Goal: Download file/media

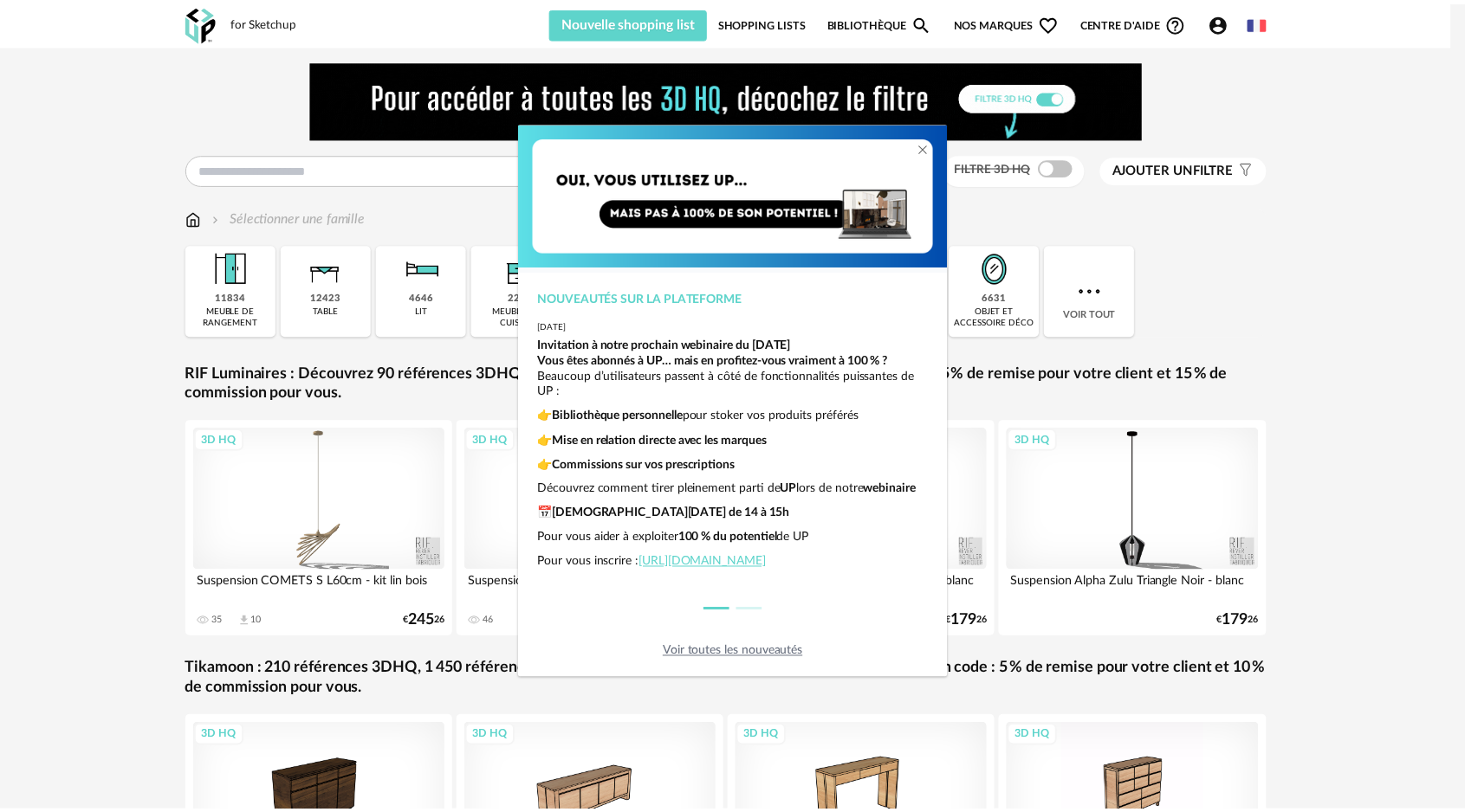
scroll to position [214, 0]
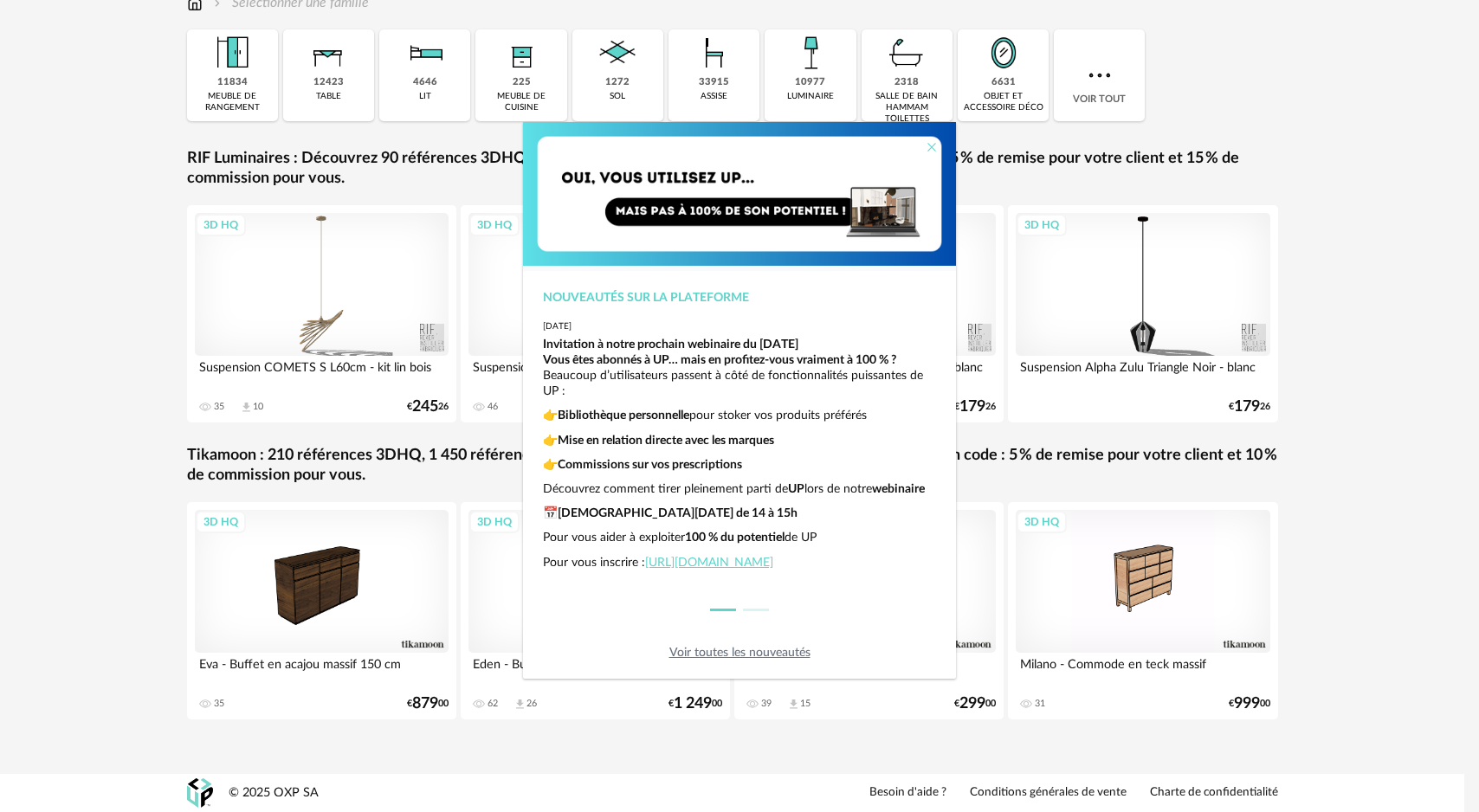
click at [934, 145] on icon "Close" at bounding box center [932, 147] width 14 height 14
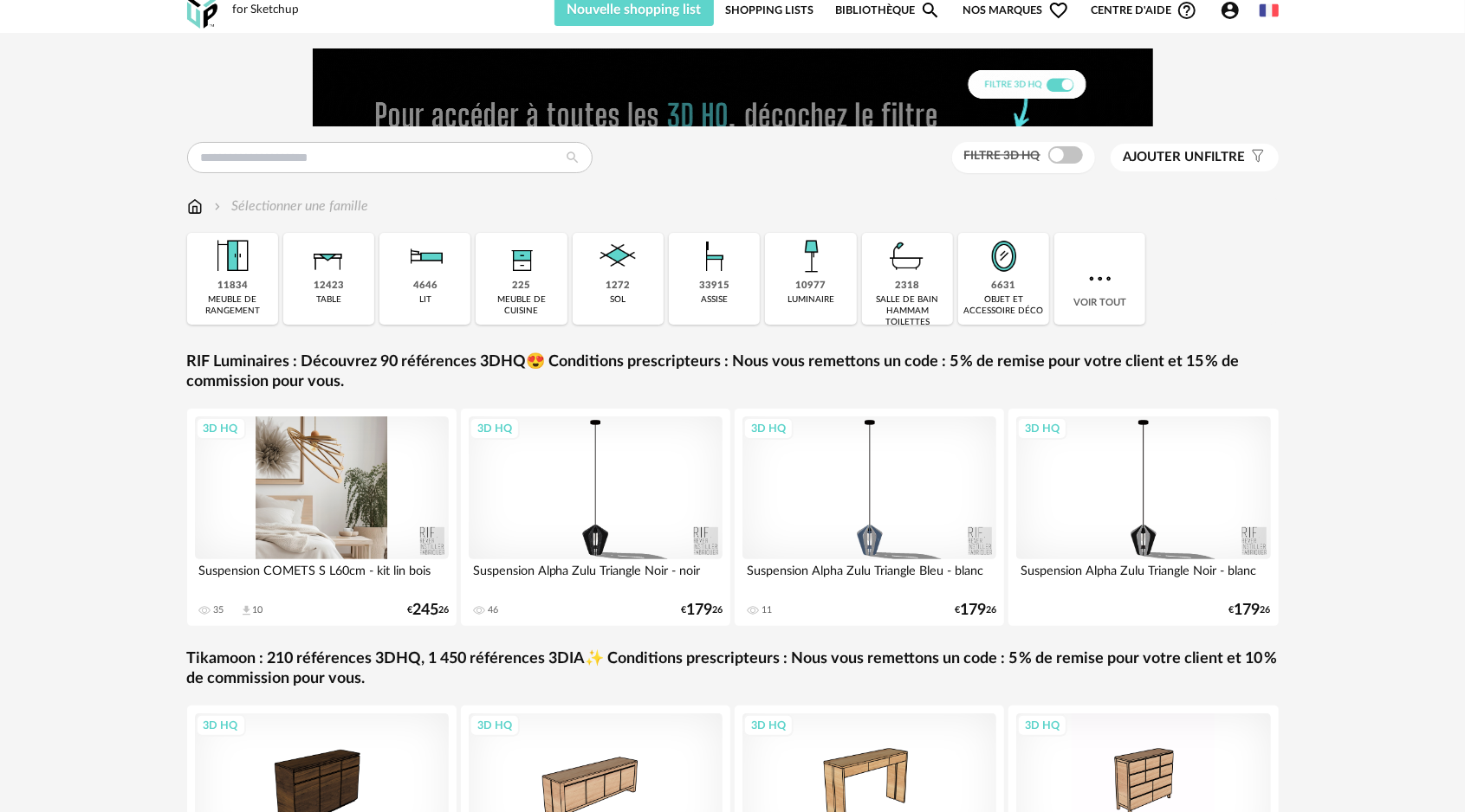
scroll to position [0, 0]
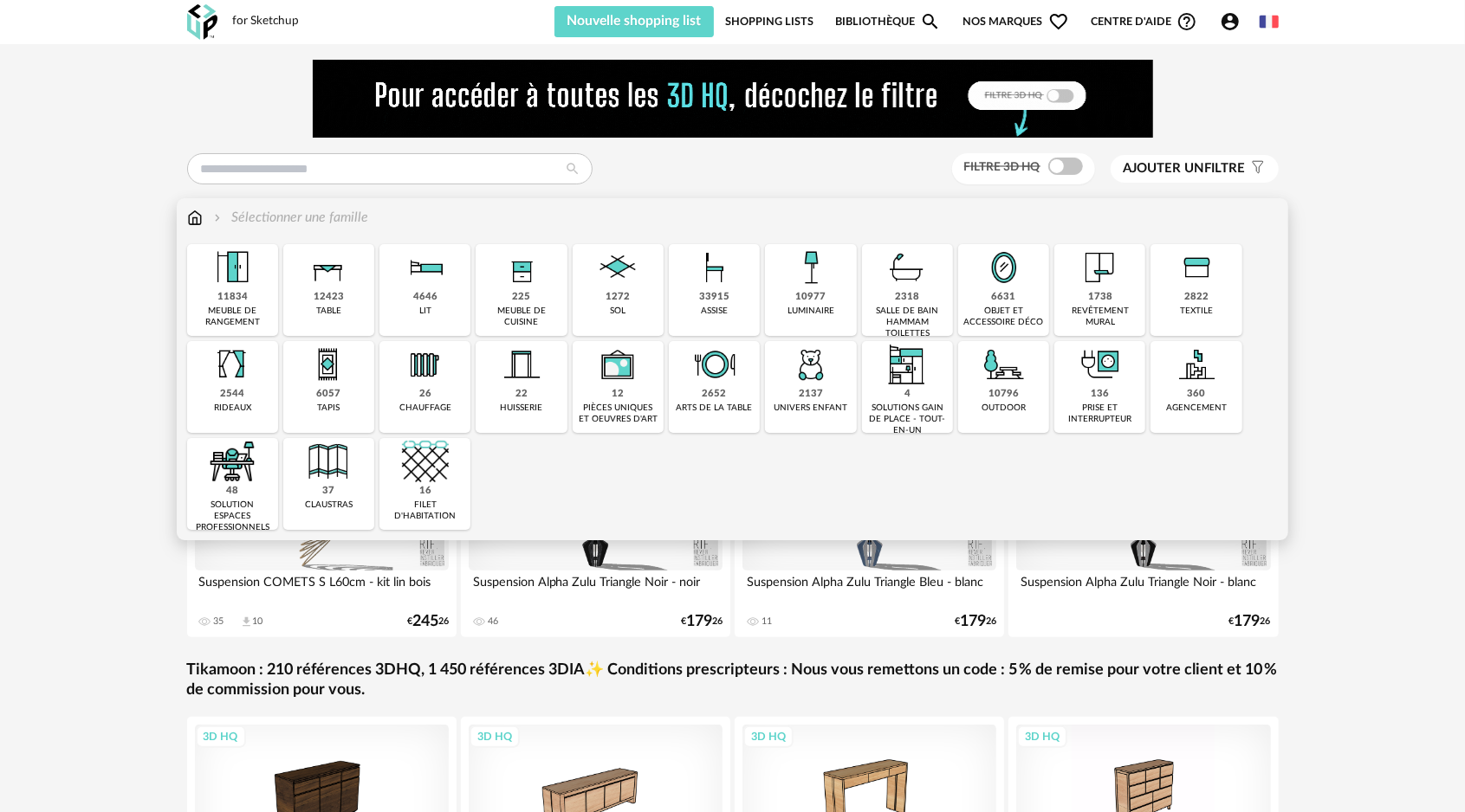
click at [516, 302] on div "225" at bounding box center [521, 297] width 18 height 13
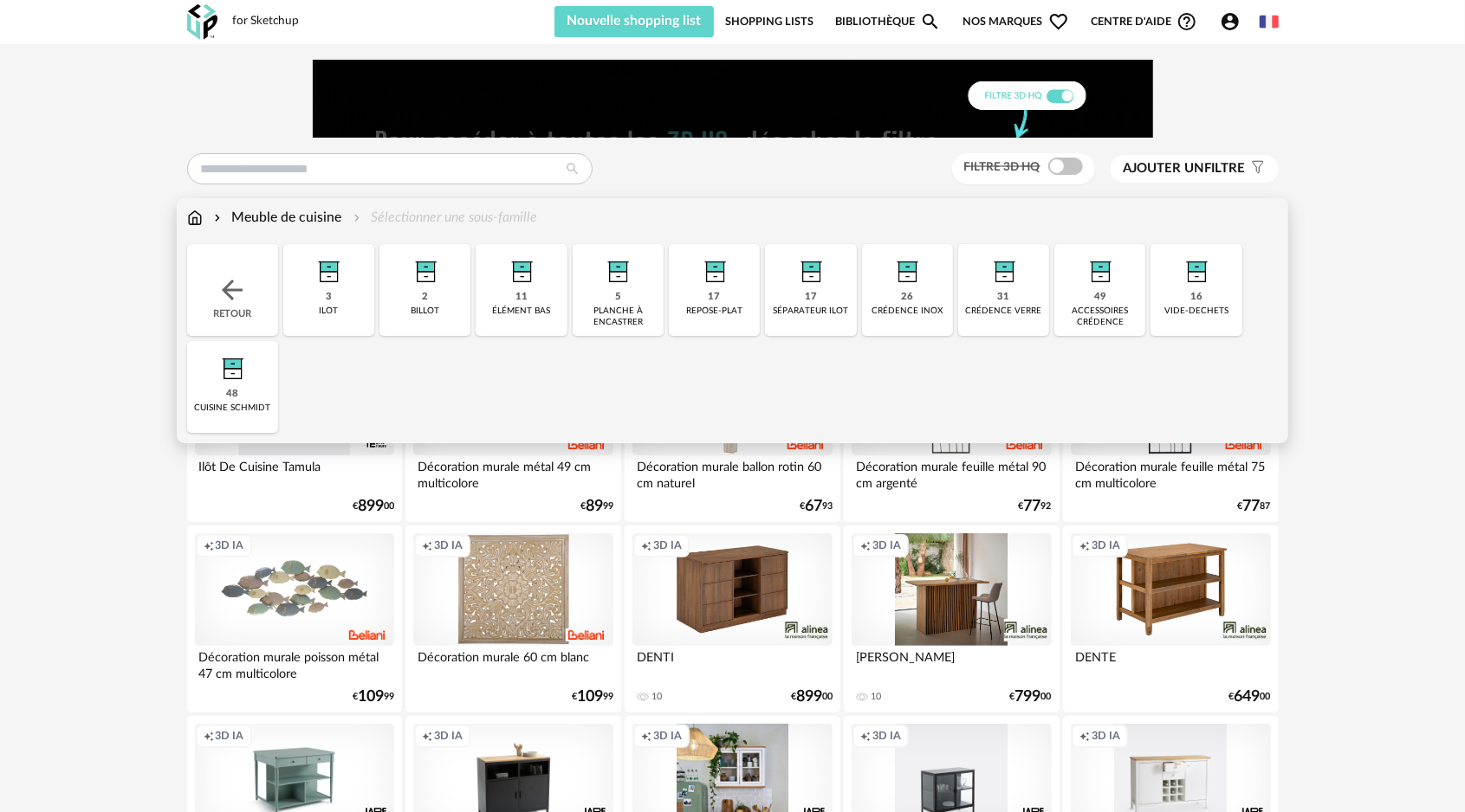
click at [219, 400] on div "48 cuisine schmidt" at bounding box center [232, 387] width 91 height 92
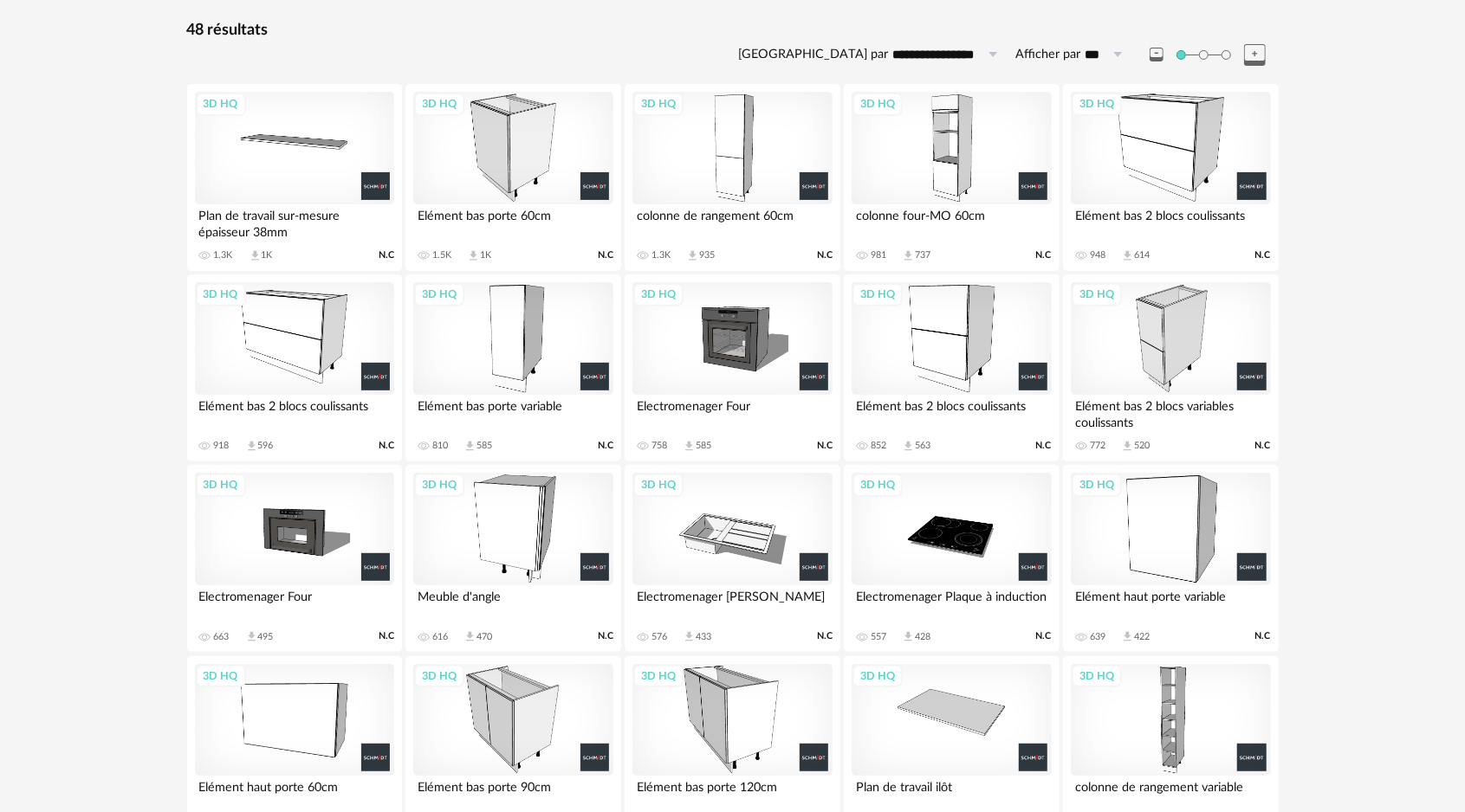
scroll to position [195, 0]
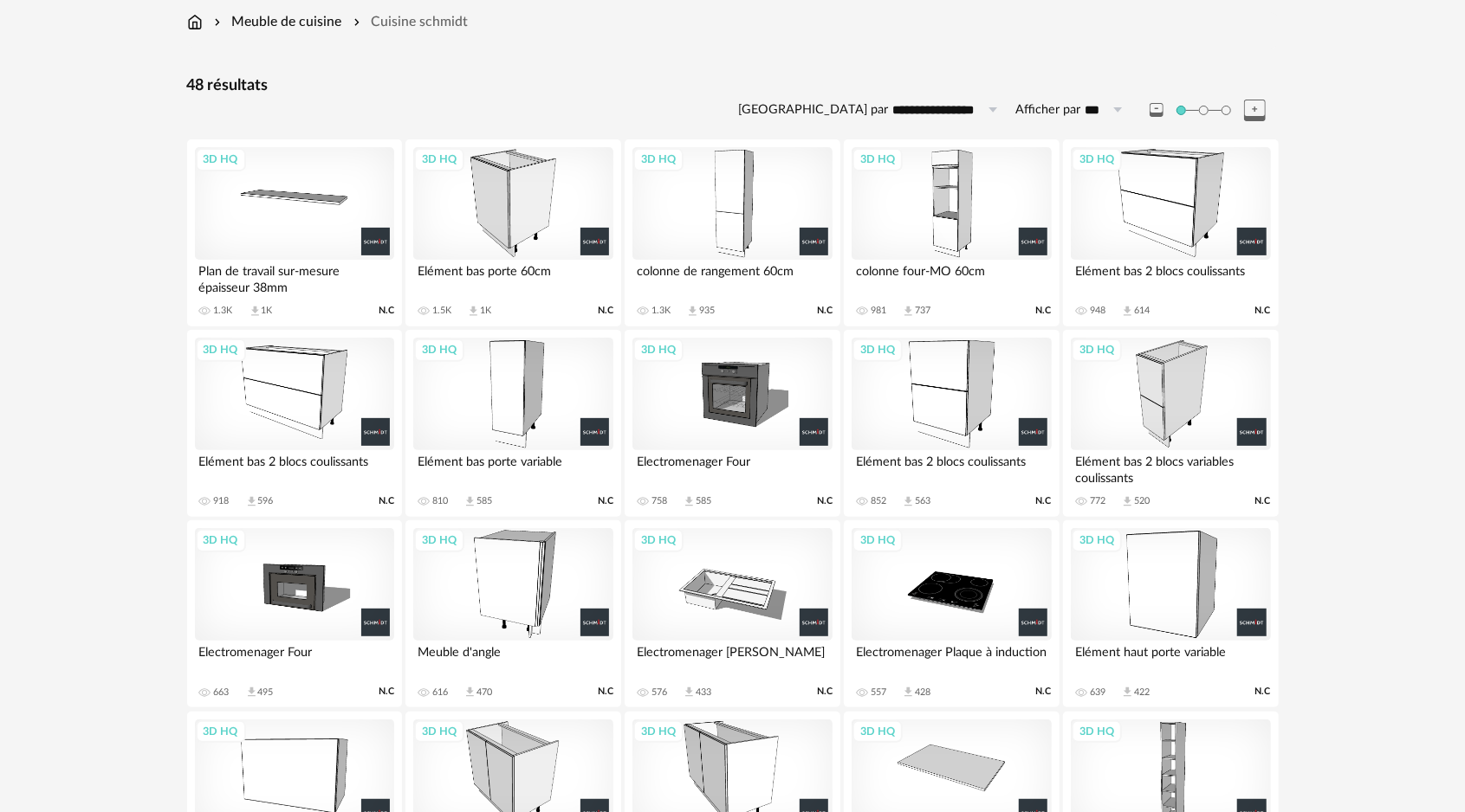
click at [734, 229] on div "3D HQ" at bounding box center [732, 204] width 199 height 113
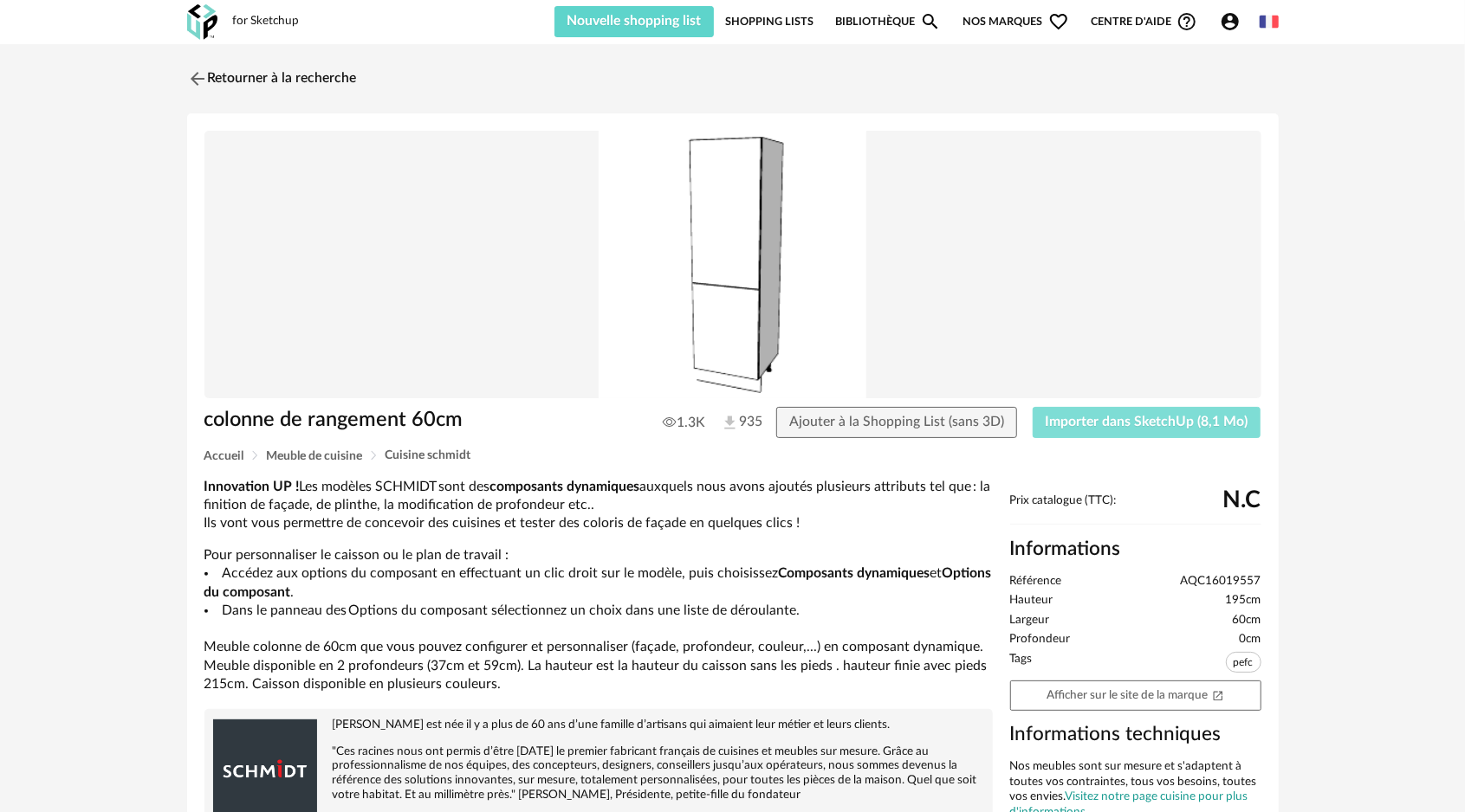
click at [1104, 428] on span "Importer dans SketchUp (8,1 Mo)" at bounding box center [1147, 421] width 203 height 14
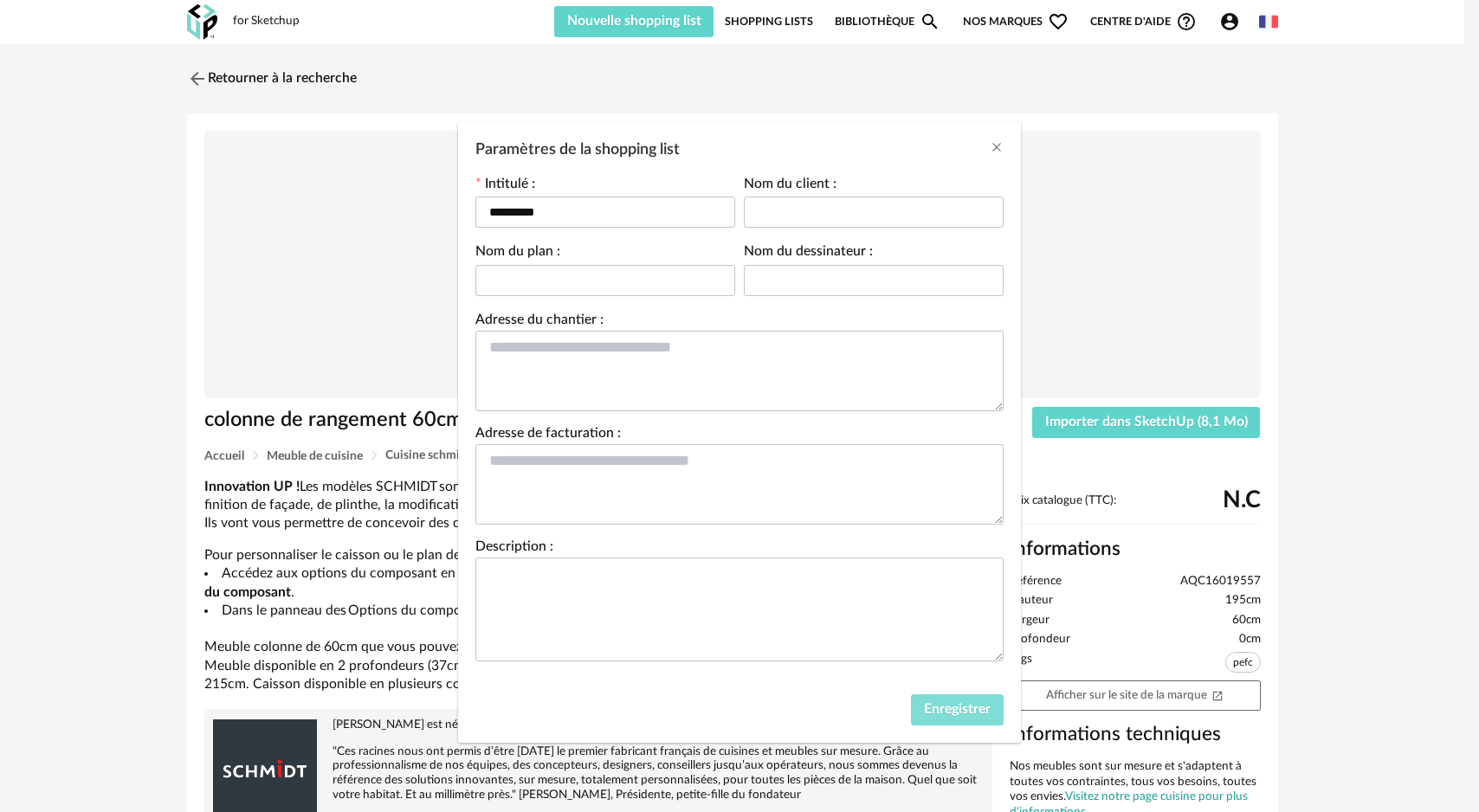
click at [929, 708] on span "Enregistrer" at bounding box center [957, 709] width 67 height 14
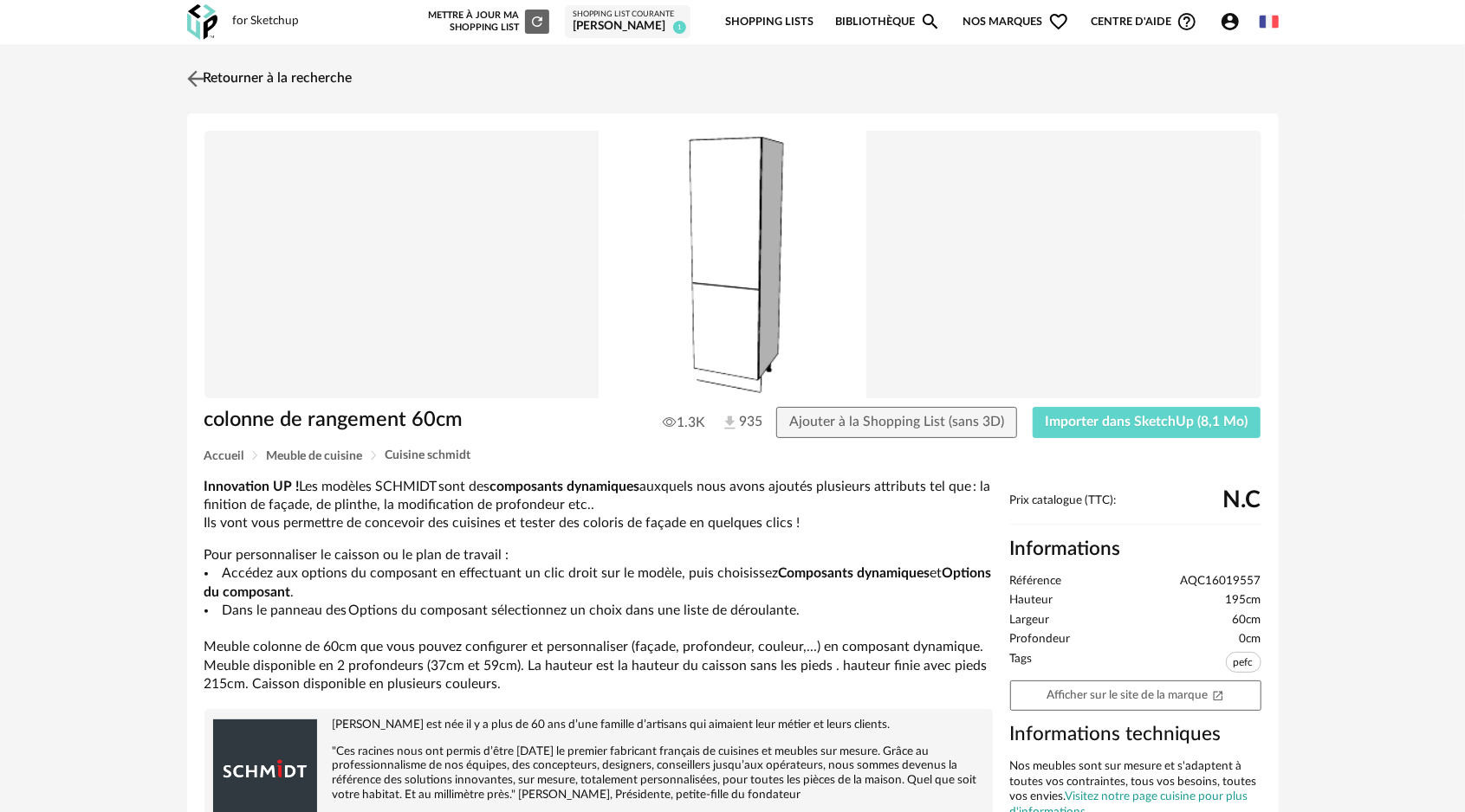
click at [192, 71] on img at bounding box center [195, 78] width 25 height 25
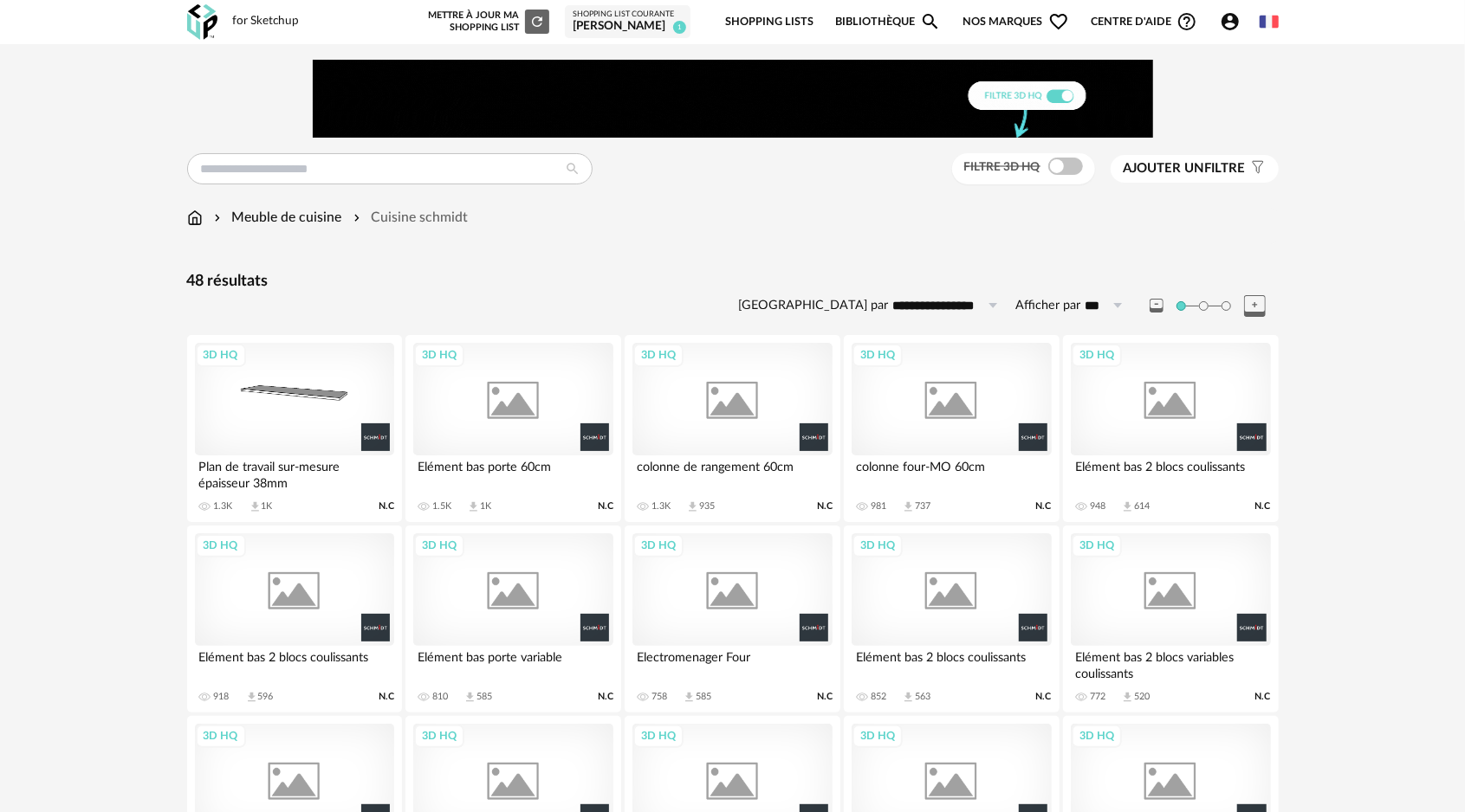
scroll to position [253, 0]
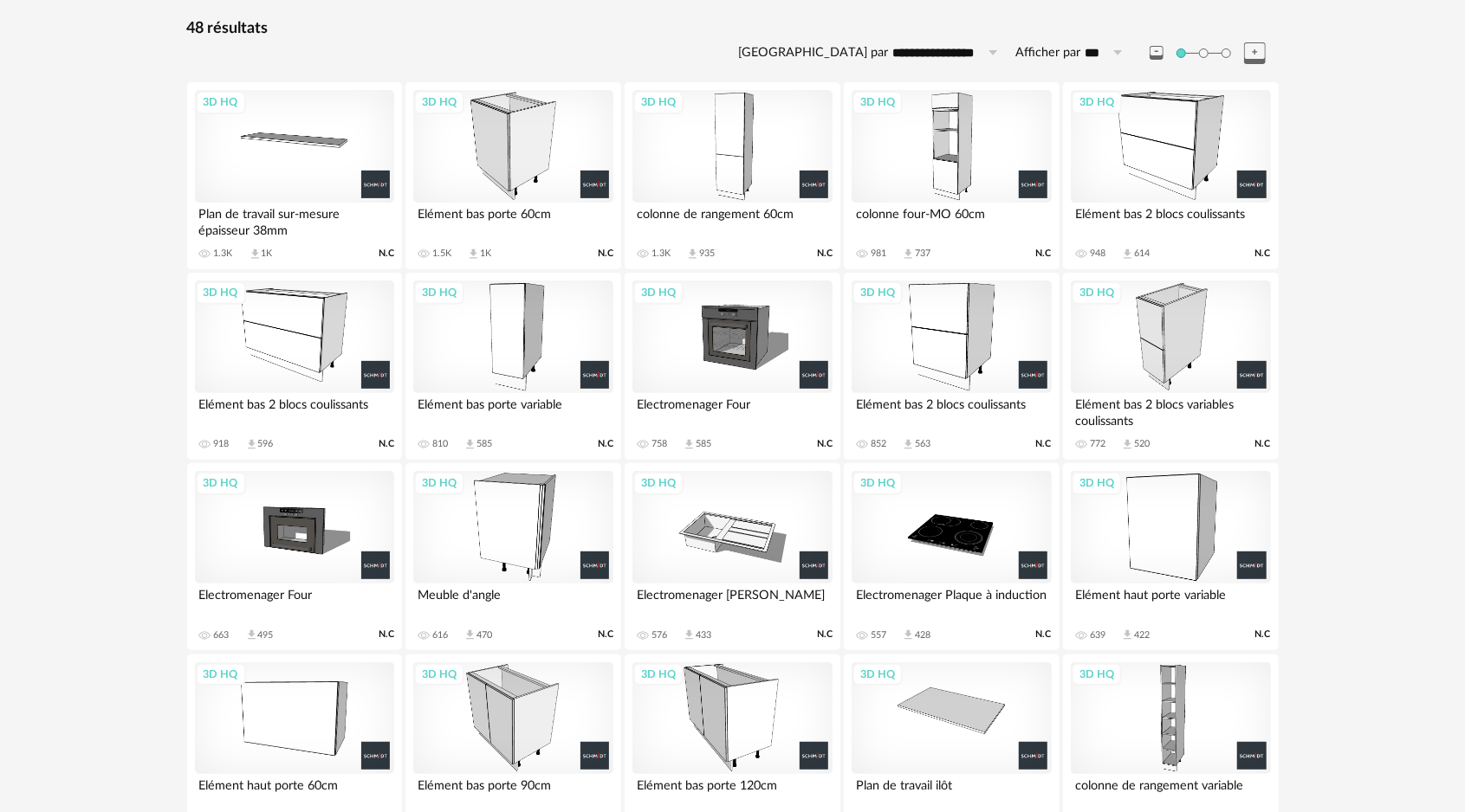
click at [961, 163] on div "3D HQ" at bounding box center [951, 147] width 199 height 113
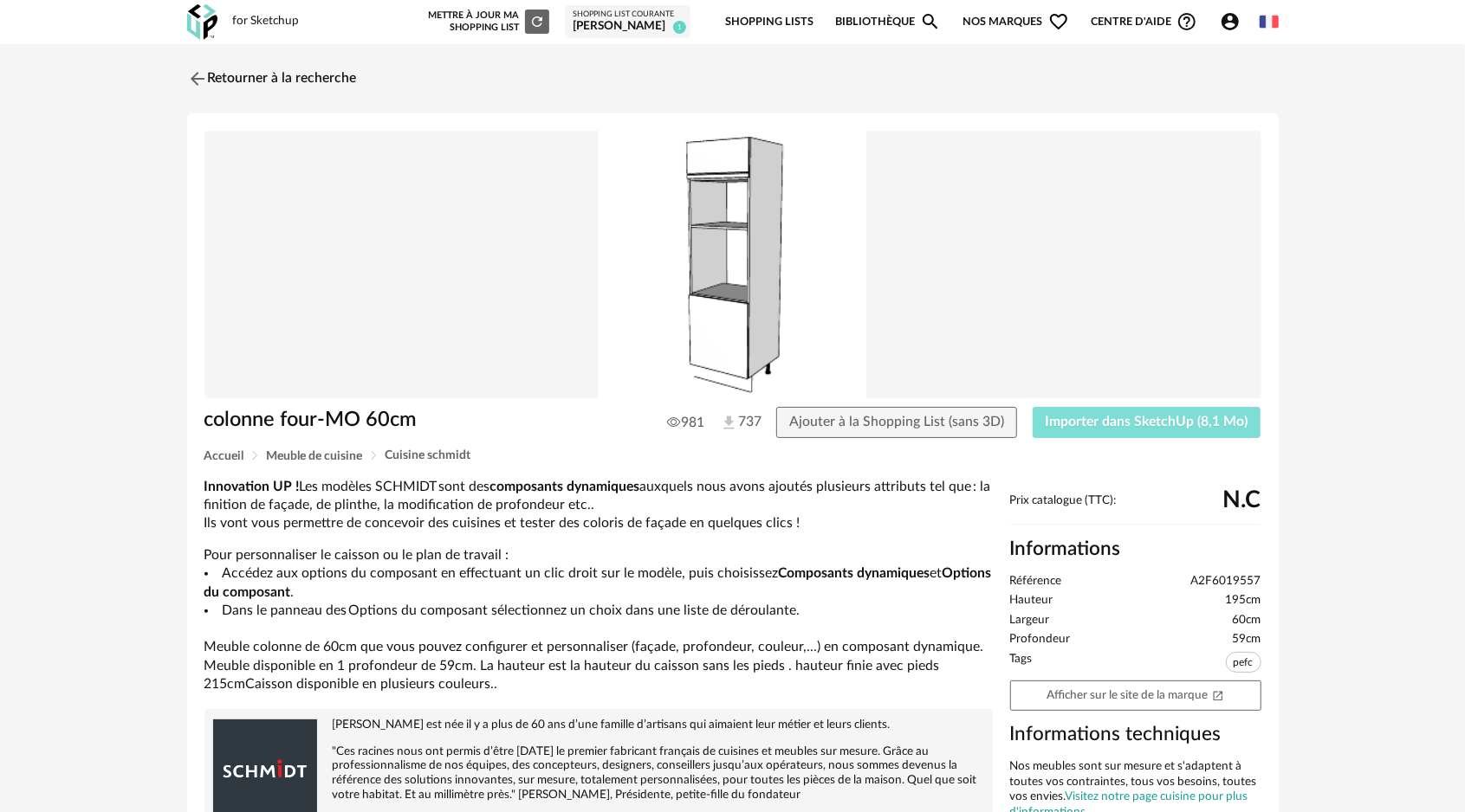
click at [1142, 424] on span "Importer dans SketchUp (8,1 Mo)" at bounding box center [1147, 421] width 203 height 14
click at [190, 74] on img at bounding box center [195, 78] width 25 height 25
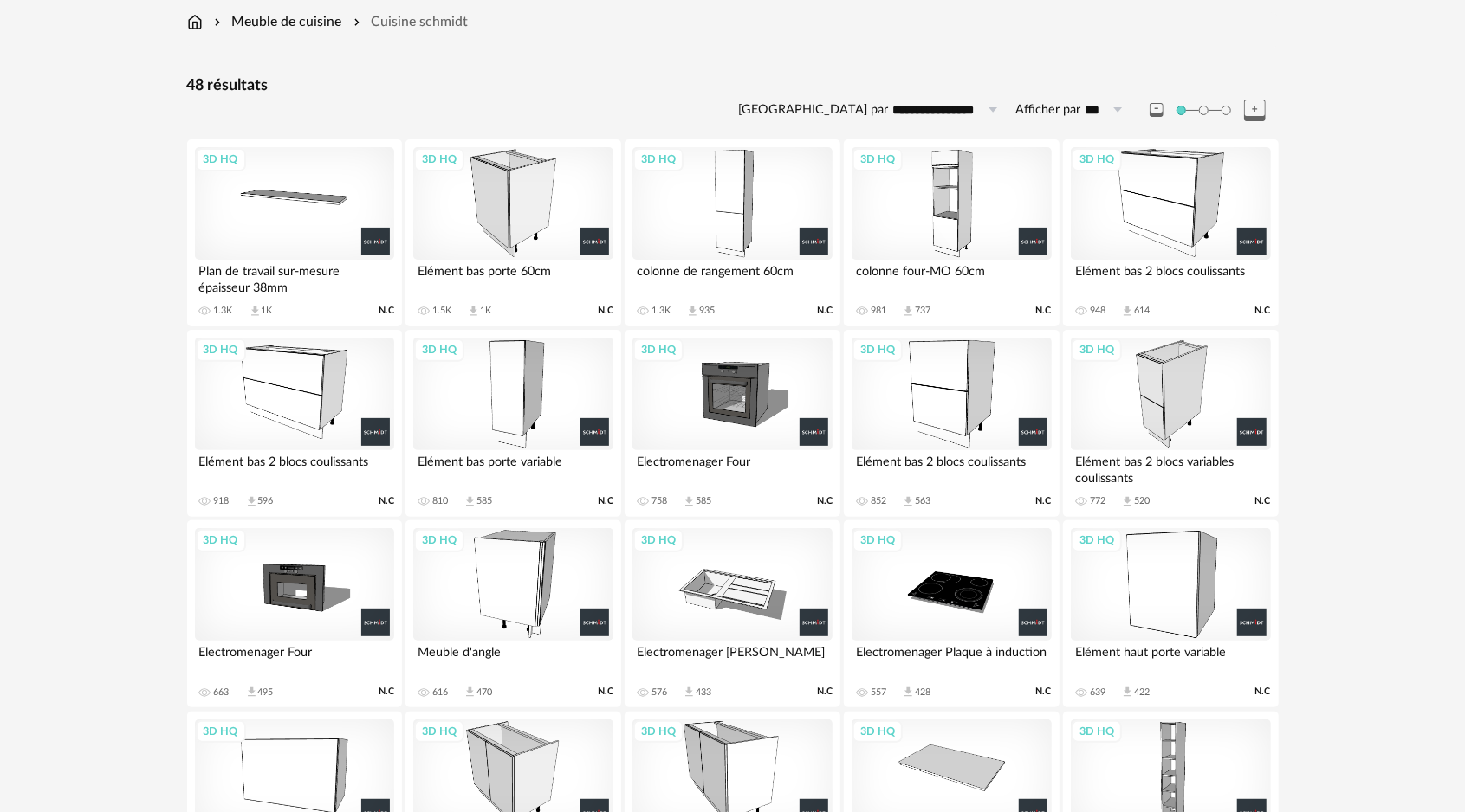
scroll to position [195, 0]
click at [732, 208] on div "3D HQ" at bounding box center [732, 204] width 199 height 113
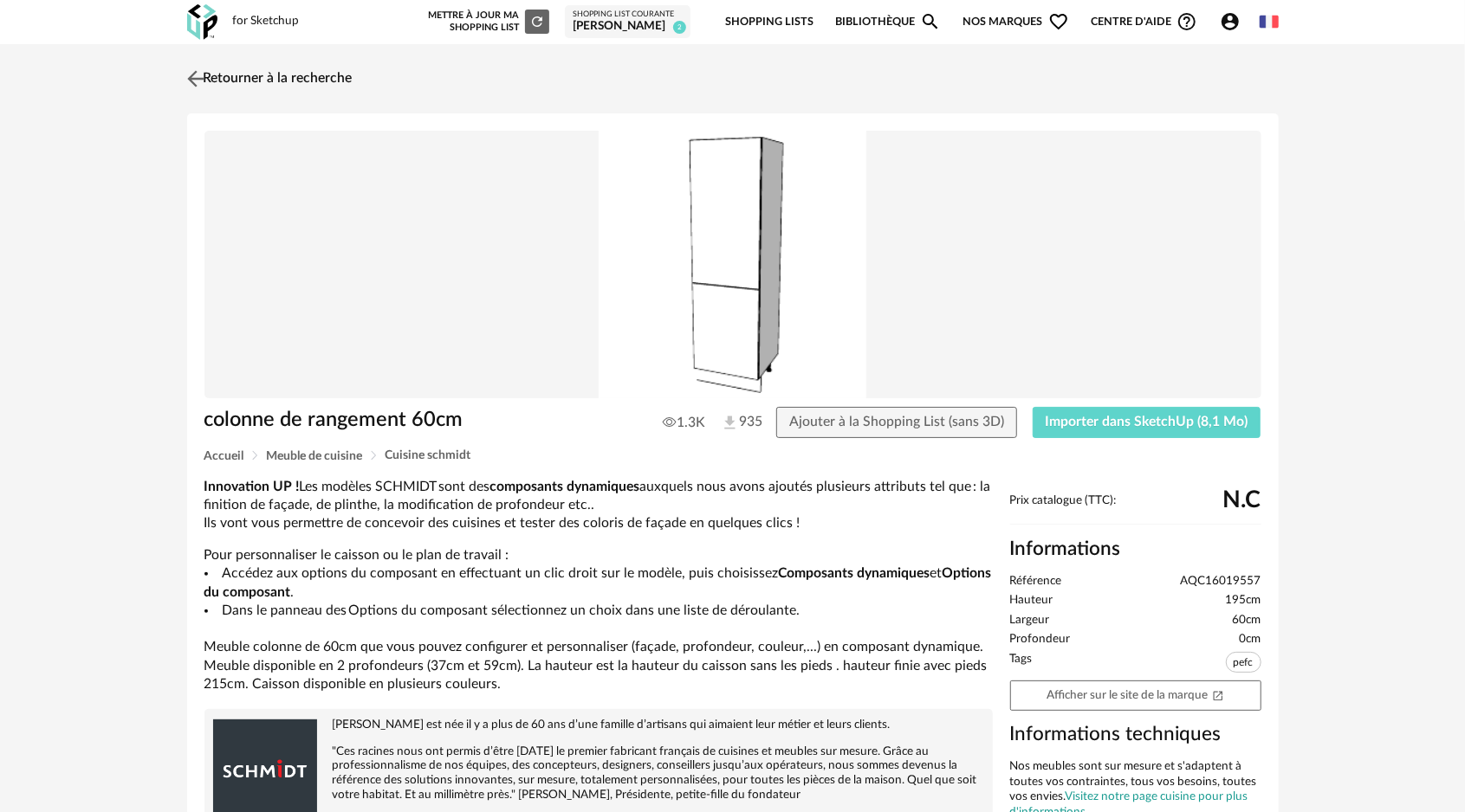
click at [197, 76] on img at bounding box center [195, 78] width 25 height 25
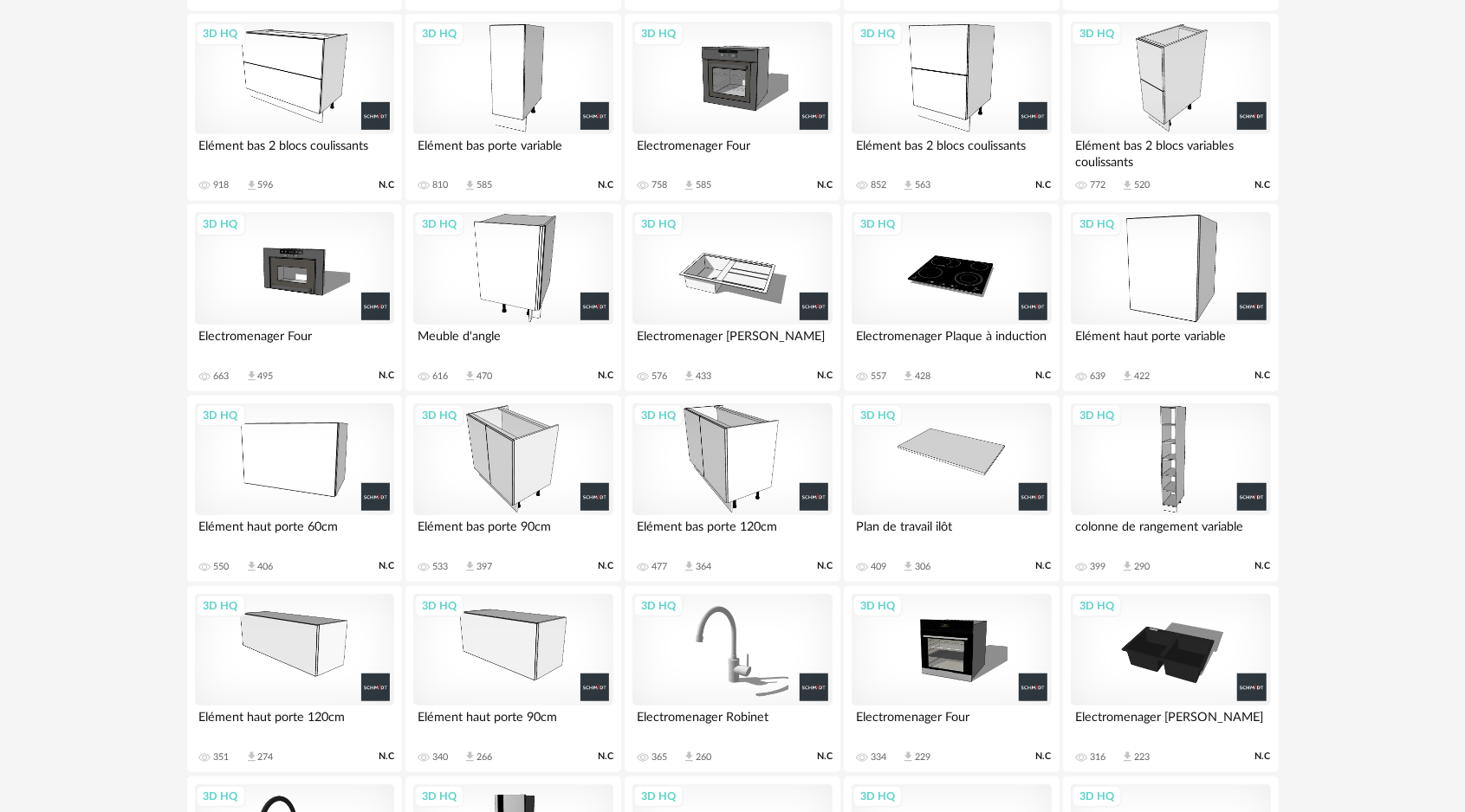
scroll to position [542, 0]
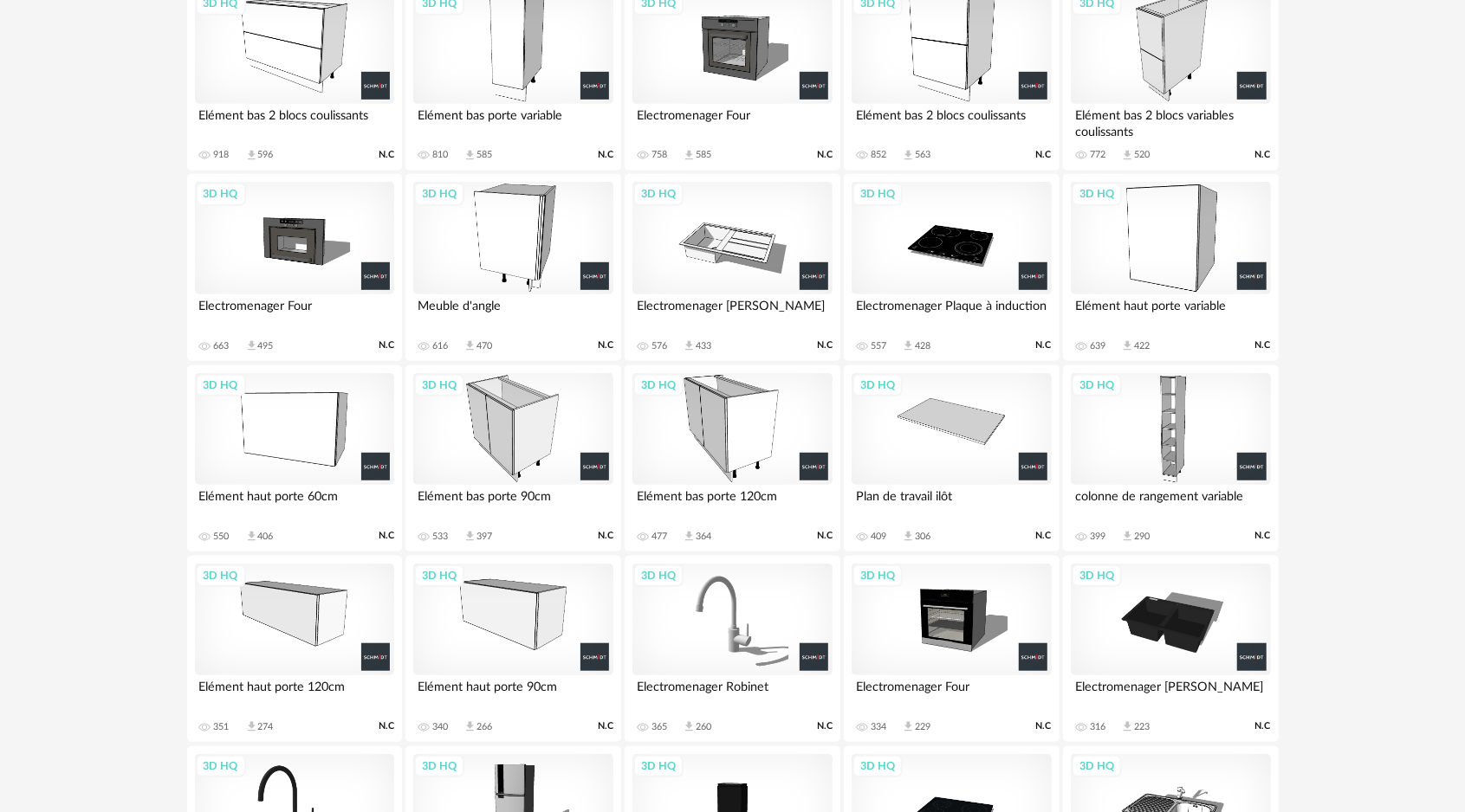
click at [1165, 436] on div "3D HQ" at bounding box center [1170, 429] width 199 height 113
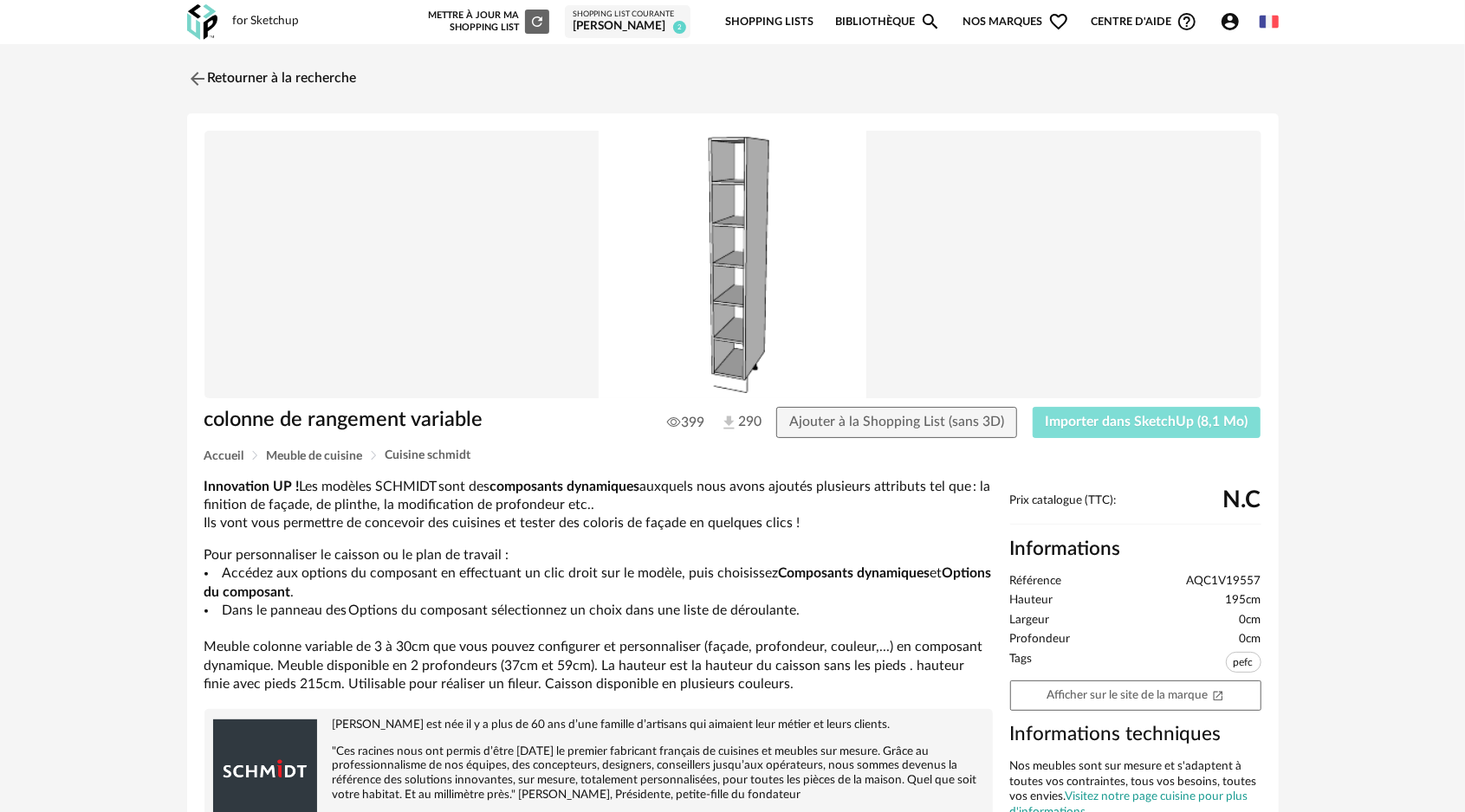
click at [1066, 417] on span "Importer dans SketchUp (8,1 Mo)" at bounding box center [1147, 421] width 203 height 14
click at [202, 77] on img at bounding box center [195, 78] width 25 height 25
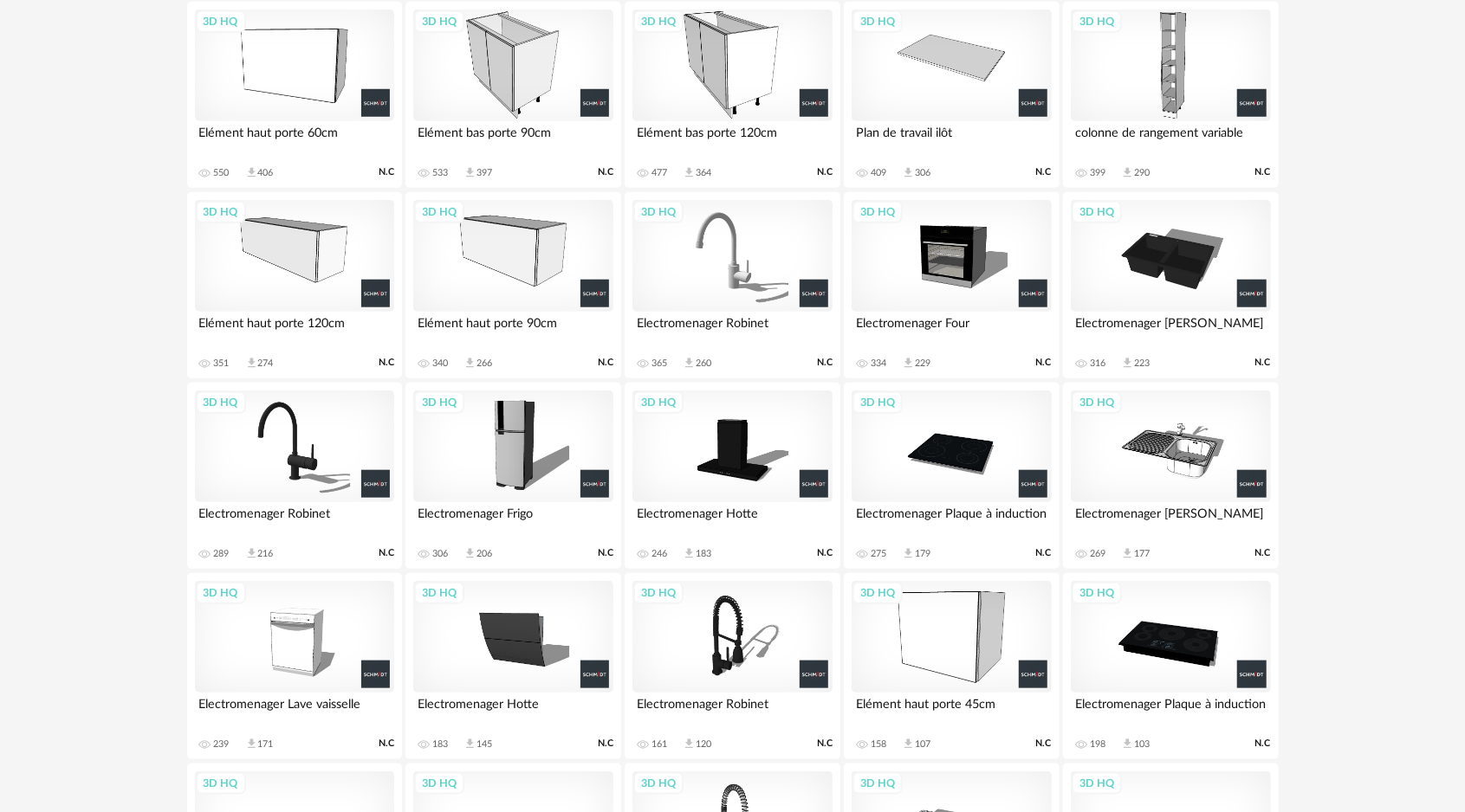
scroll to position [888, 0]
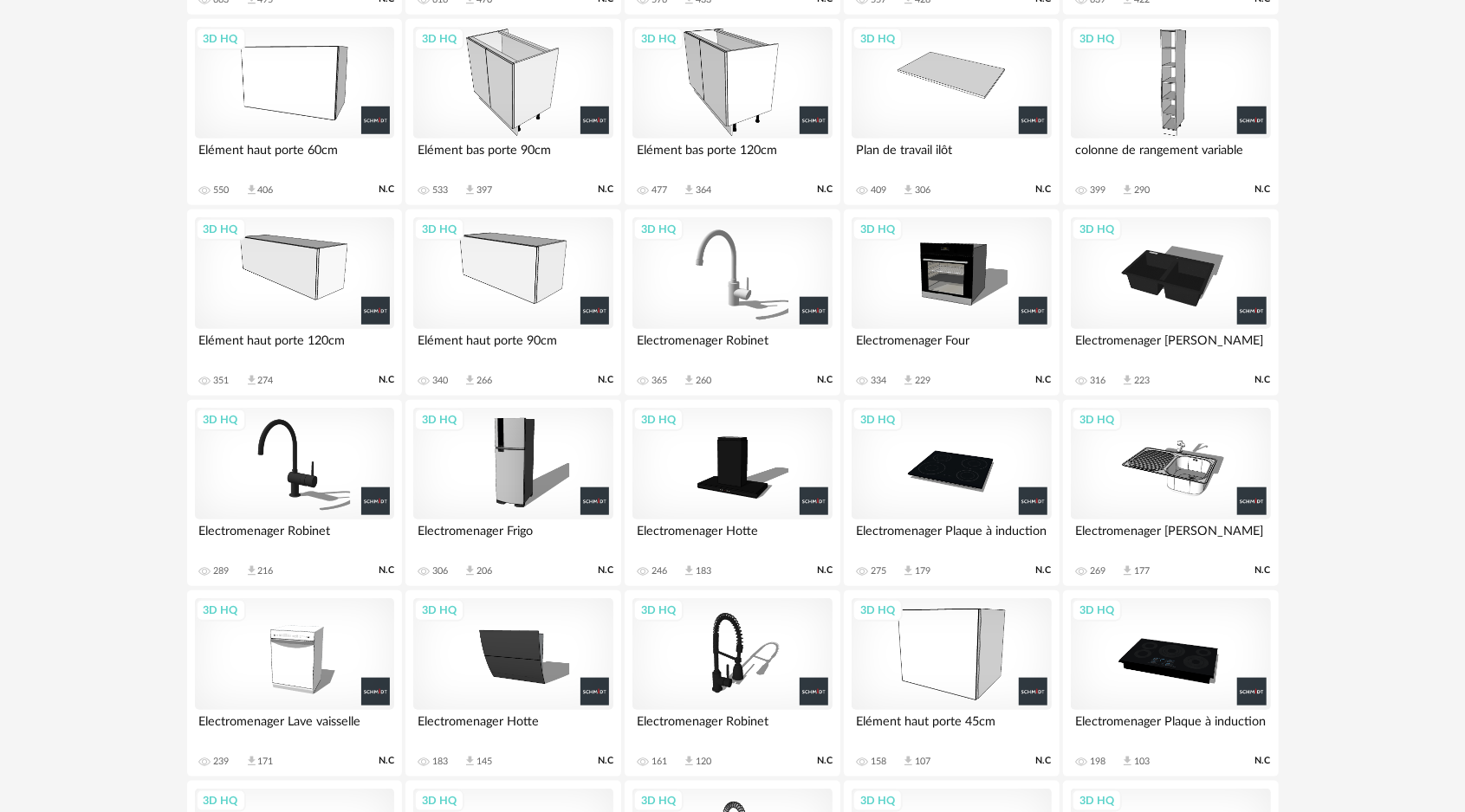
click at [722, 88] on div "3D HQ" at bounding box center [732, 84] width 199 height 113
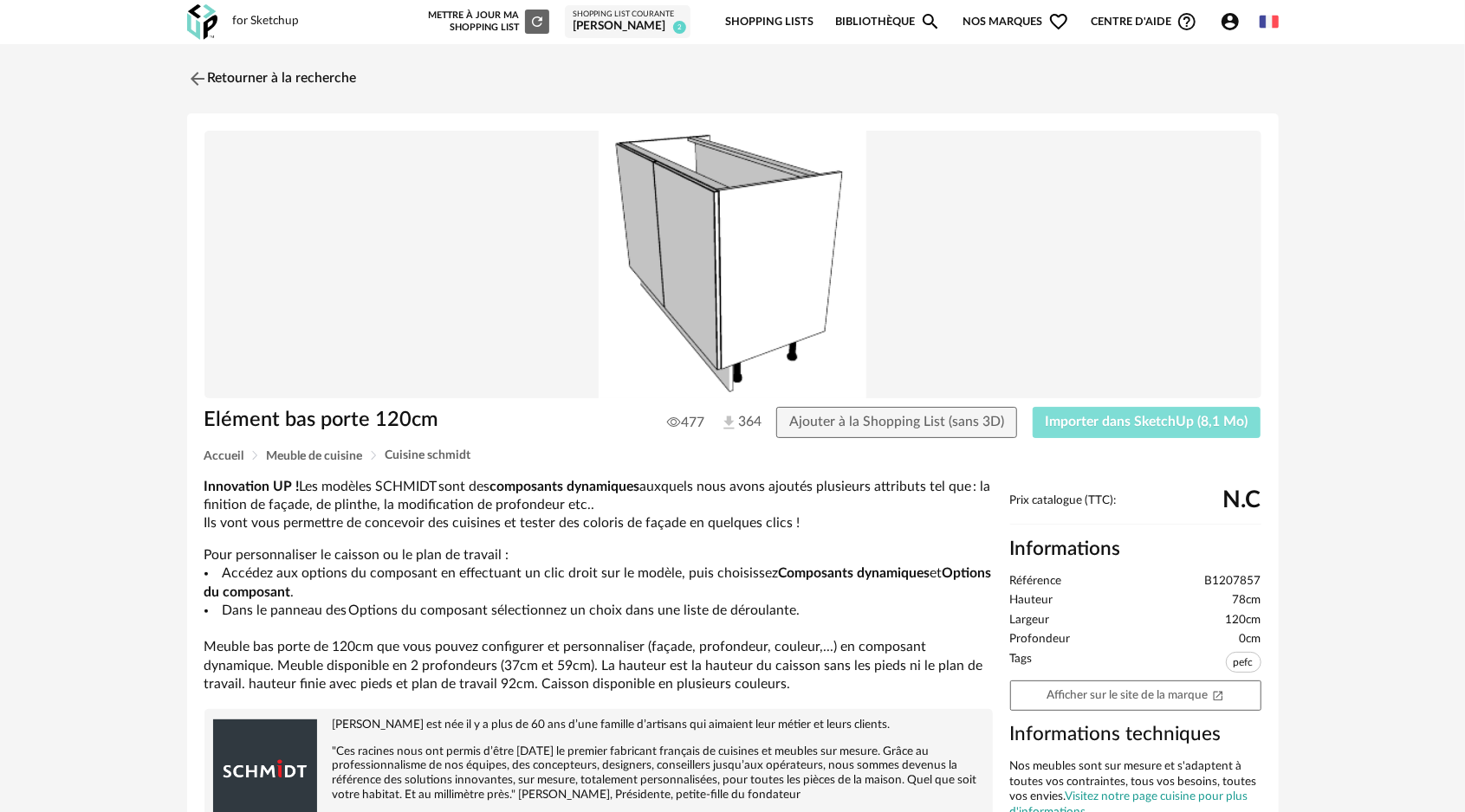
click at [1111, 414] on button "Importer dans SketchUp (8,1 Mo)" at bounding box center [1146, 422] width 228 height 31
click at [194, 71] on img at bounding box center [195, 78] width 25 height 25
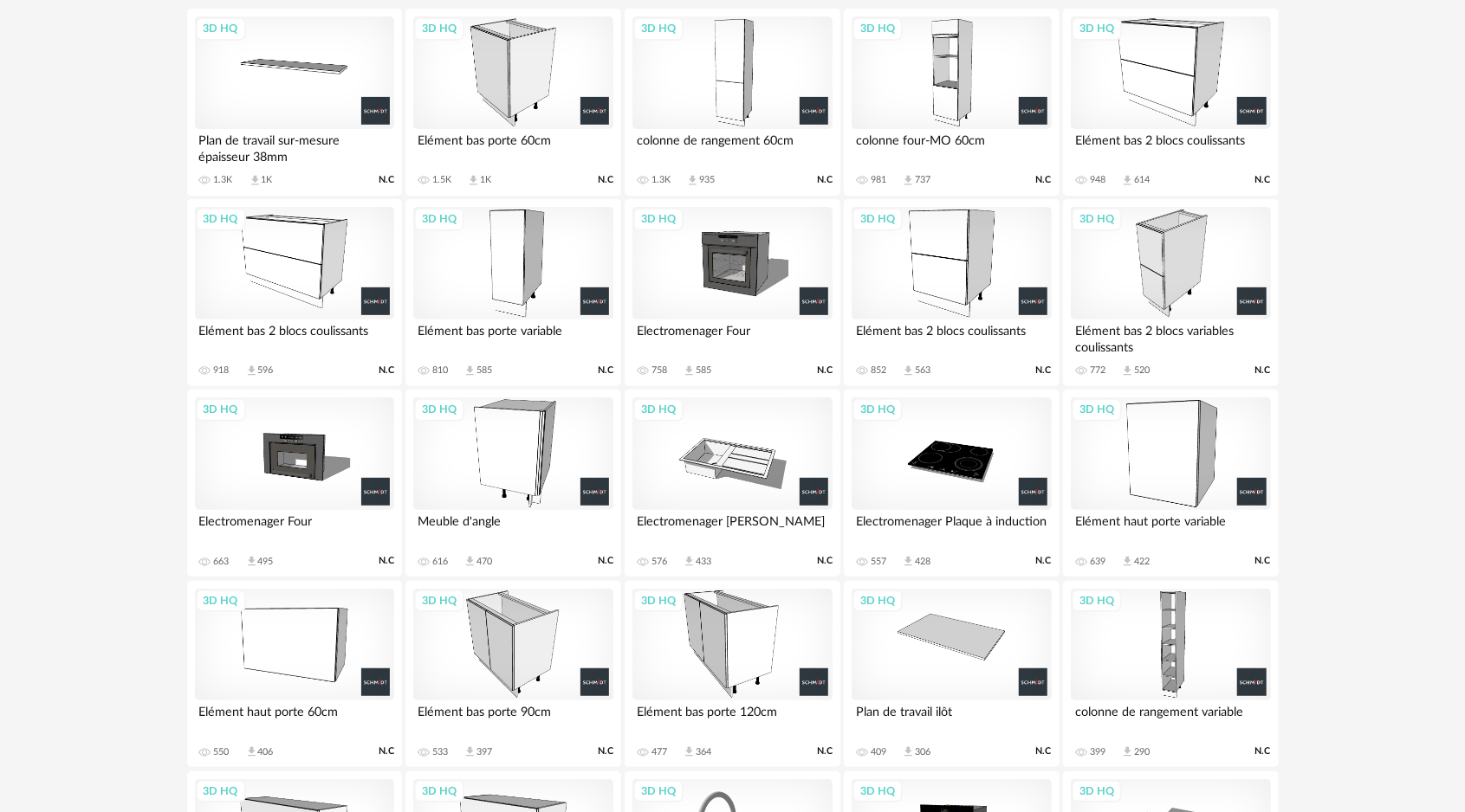
scroll to position [282, 0]
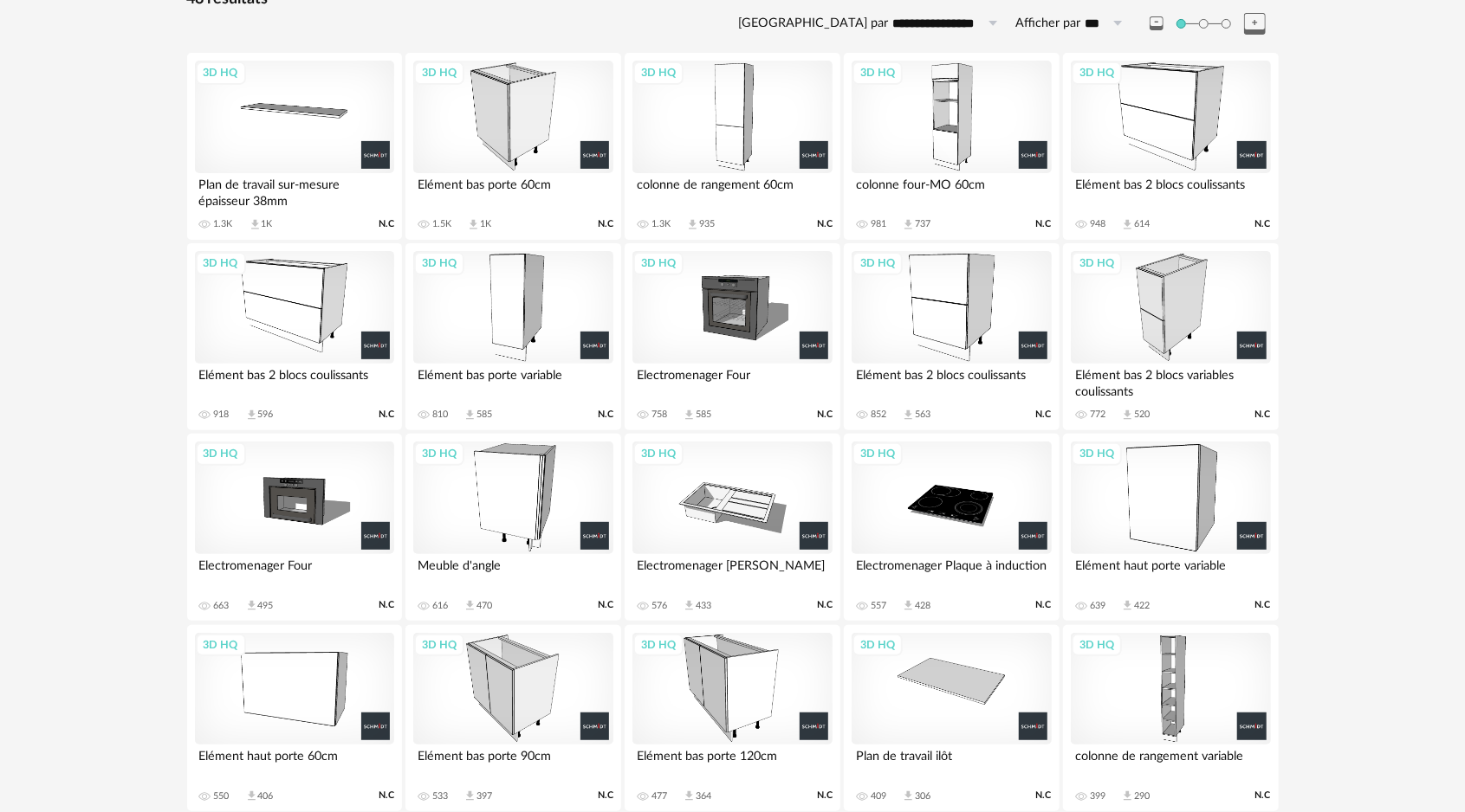
click at [533, 287] on div "3D HQ" at bounding box center [512, 307] width 199 height 113
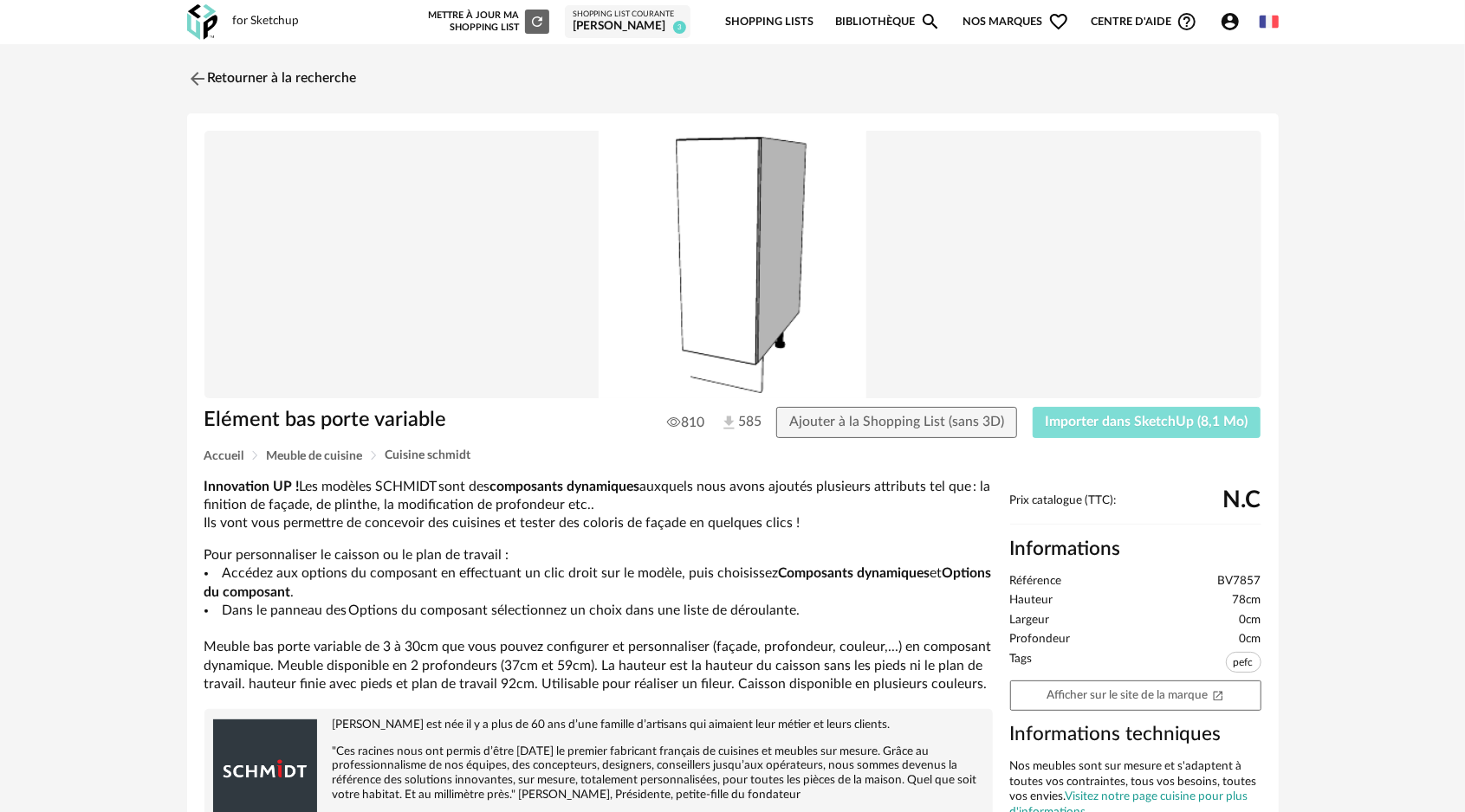
click at [1079, 423] on span "Importer dans SketchUp (8,1 Mo)" at bounding box center [1147, 421] width 203 height 14
